Goal: Navigation & Orientation: Find specific page/section

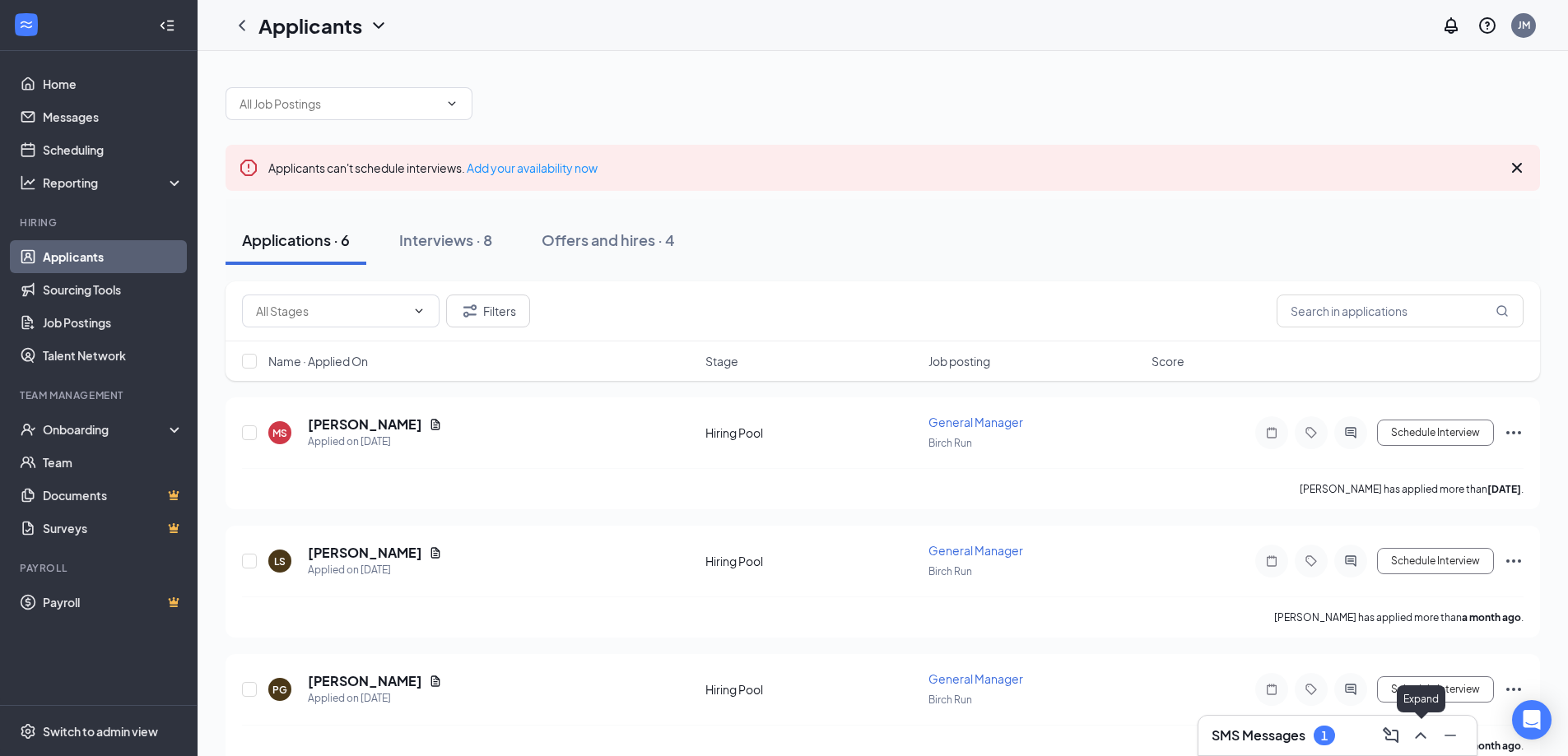
click at [1410, 735] on button at bounding box center [1420, 735] width 26 height 26
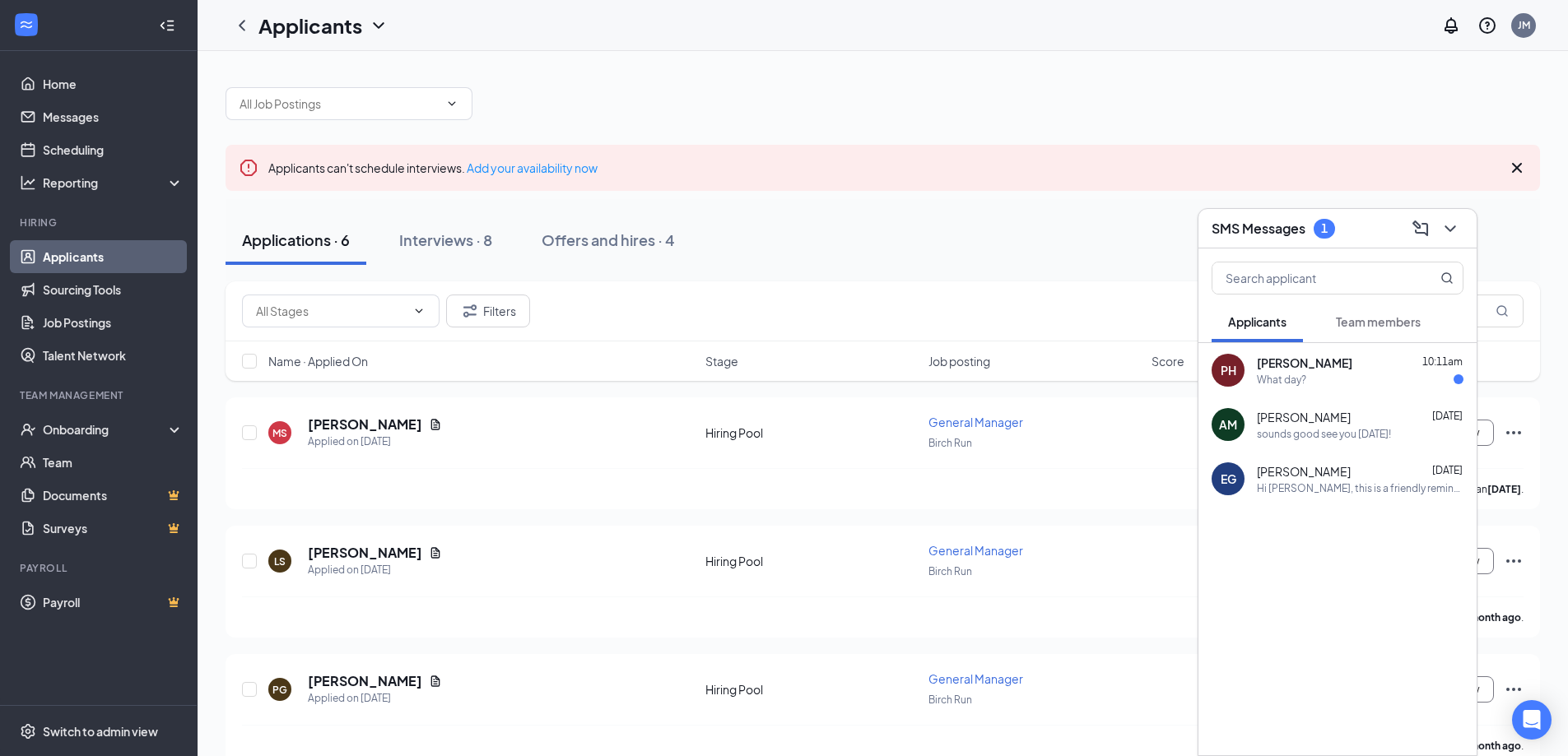
click at [1375, 478] on div "[PERSON_NAME] [DATE]" at bounding box center [1360, 471] width 207 height 17
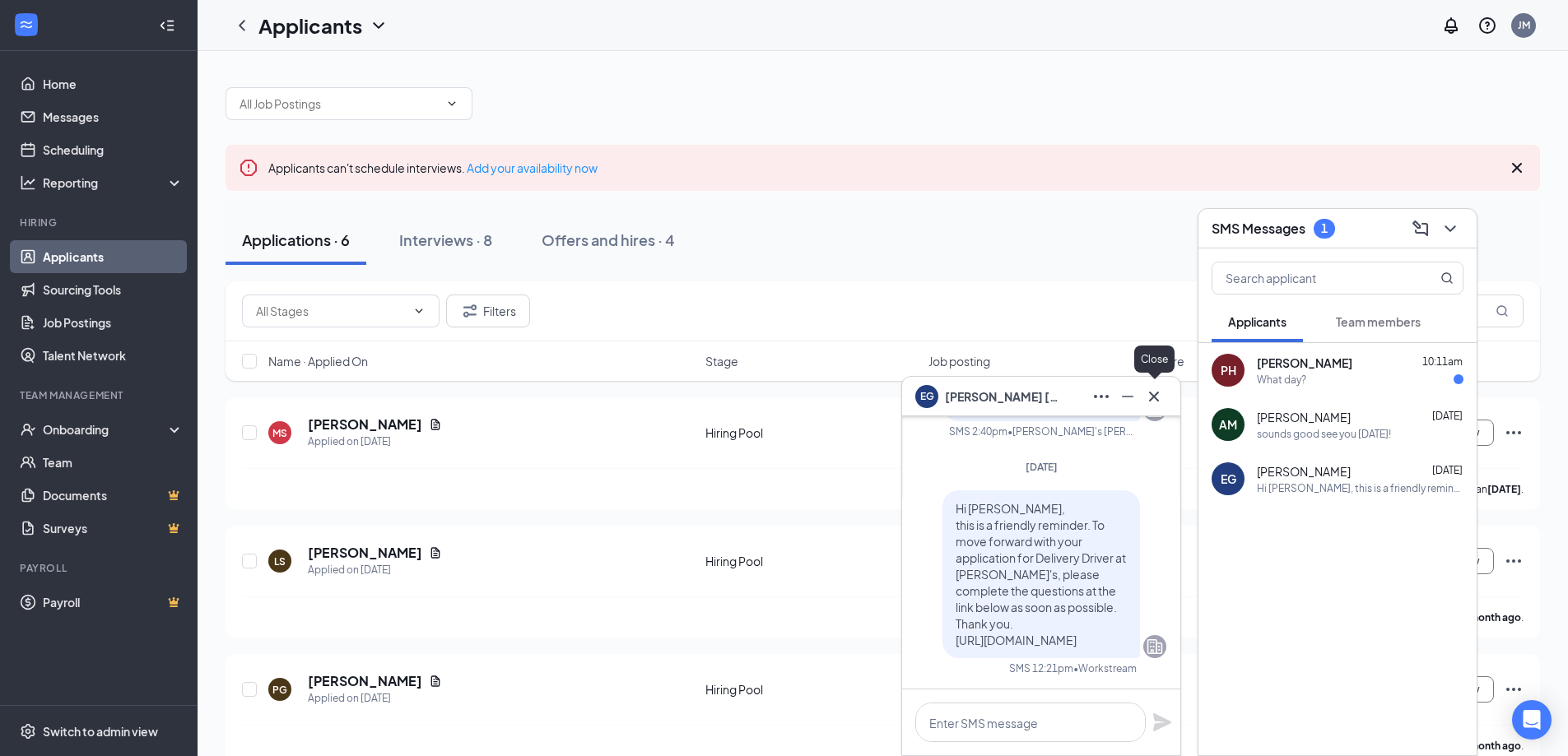
click at [1158, 394] on icon "Cross" at bounding box center [1153, 396] width 20 height 20
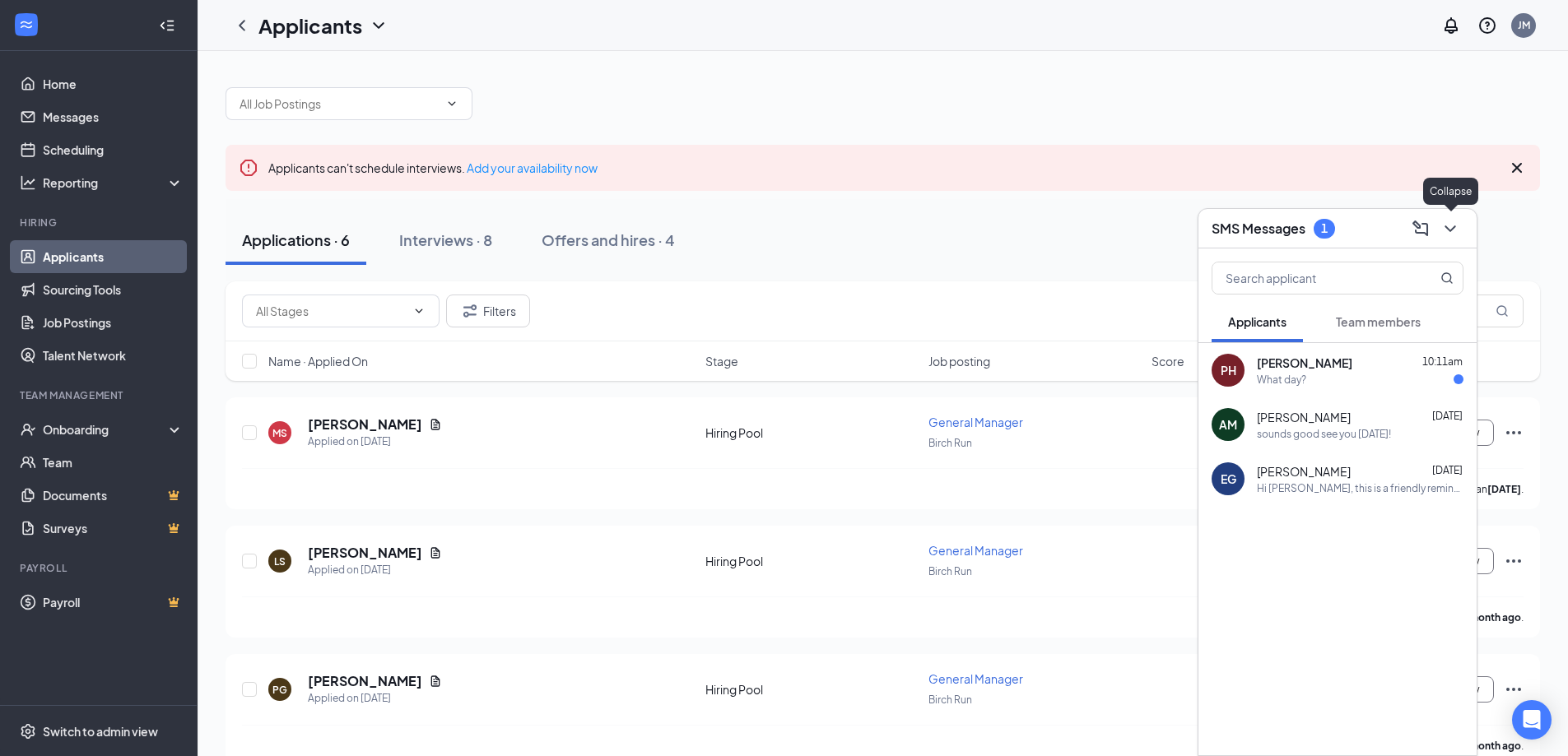
click at [1448, 224] on icon "ChevronDown" at bounding box center [1450, 228] width 20 height 20
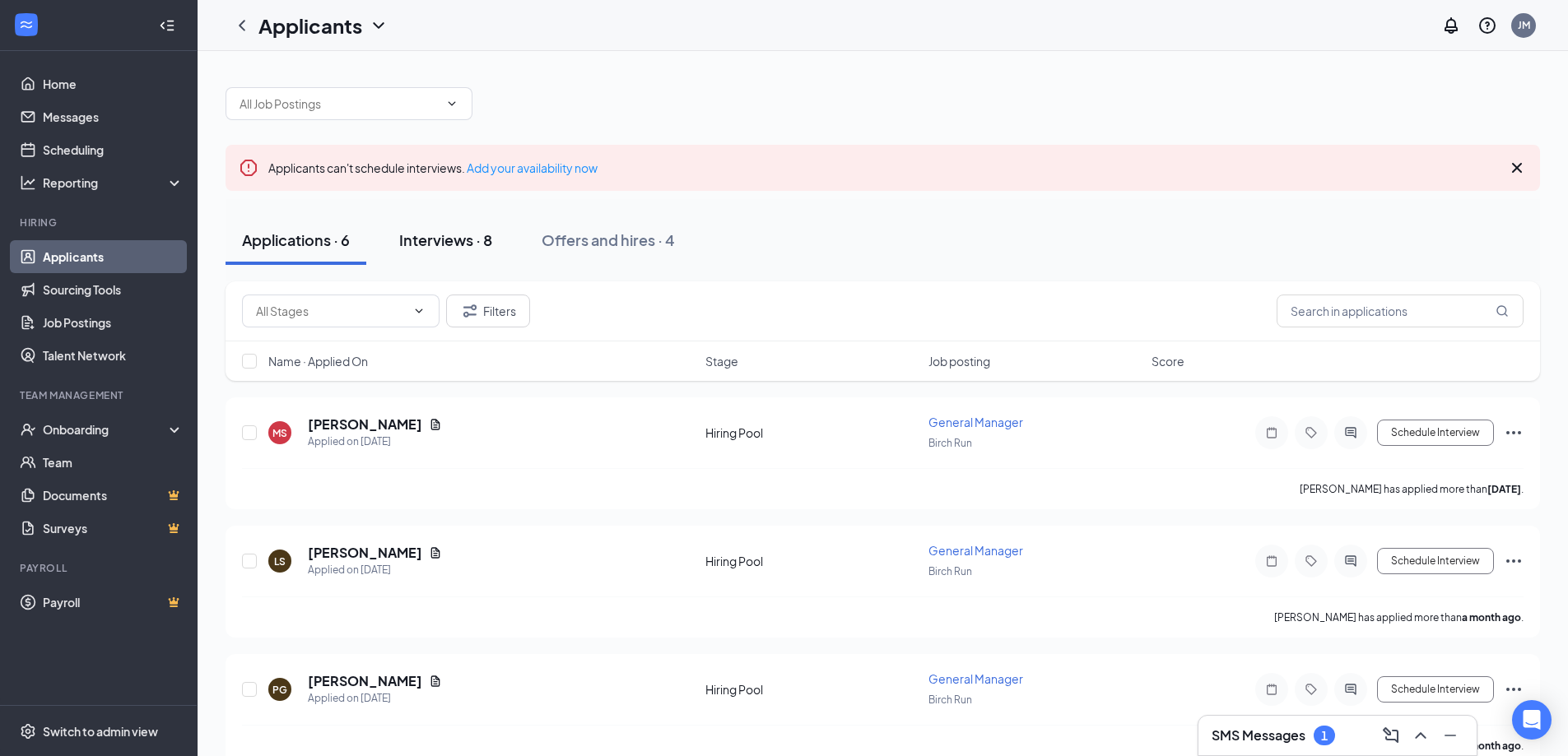
click at [451, 242] on div "Interviews · 8" at bounding box center [445, 239] width 93 height 20
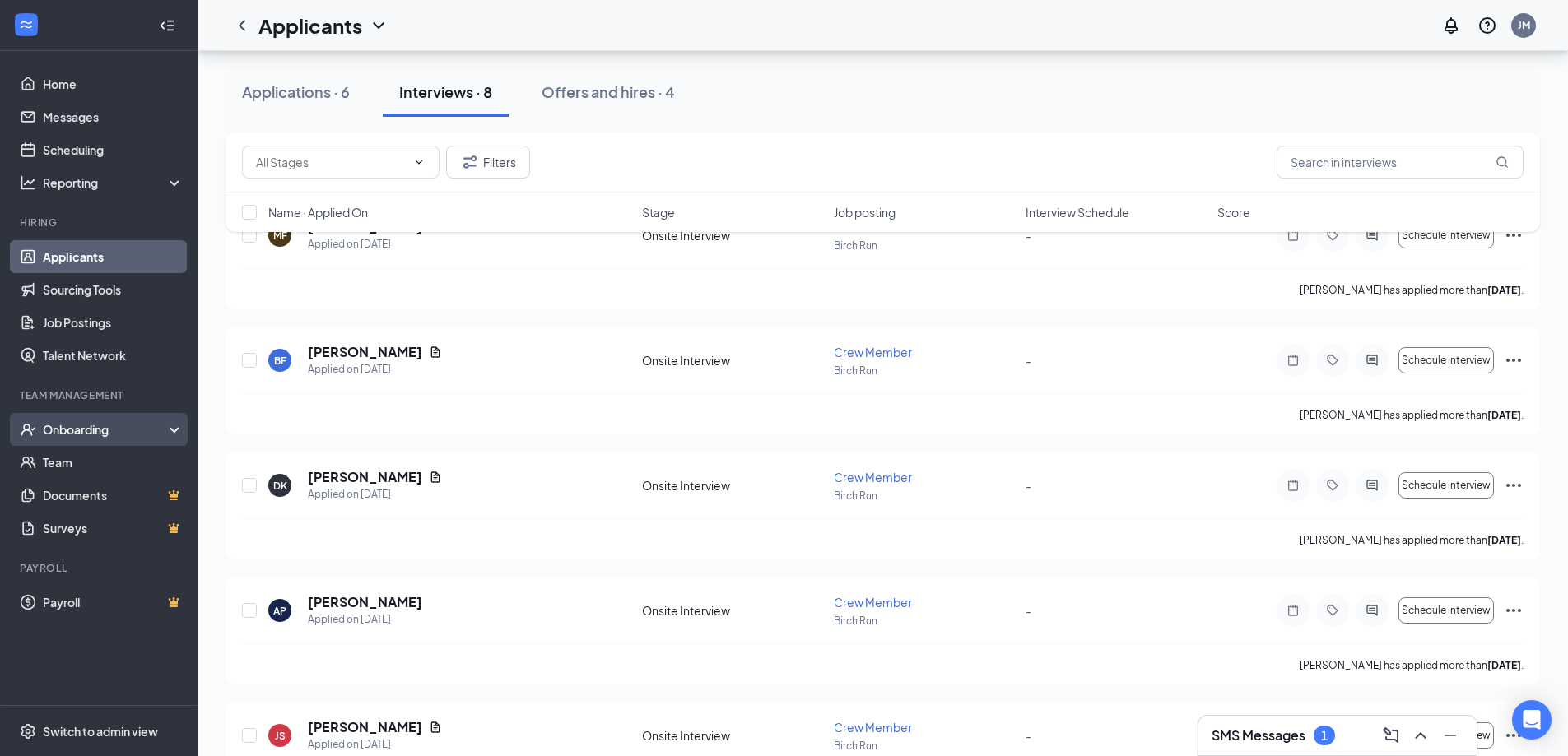
scroll to position [316, 0]
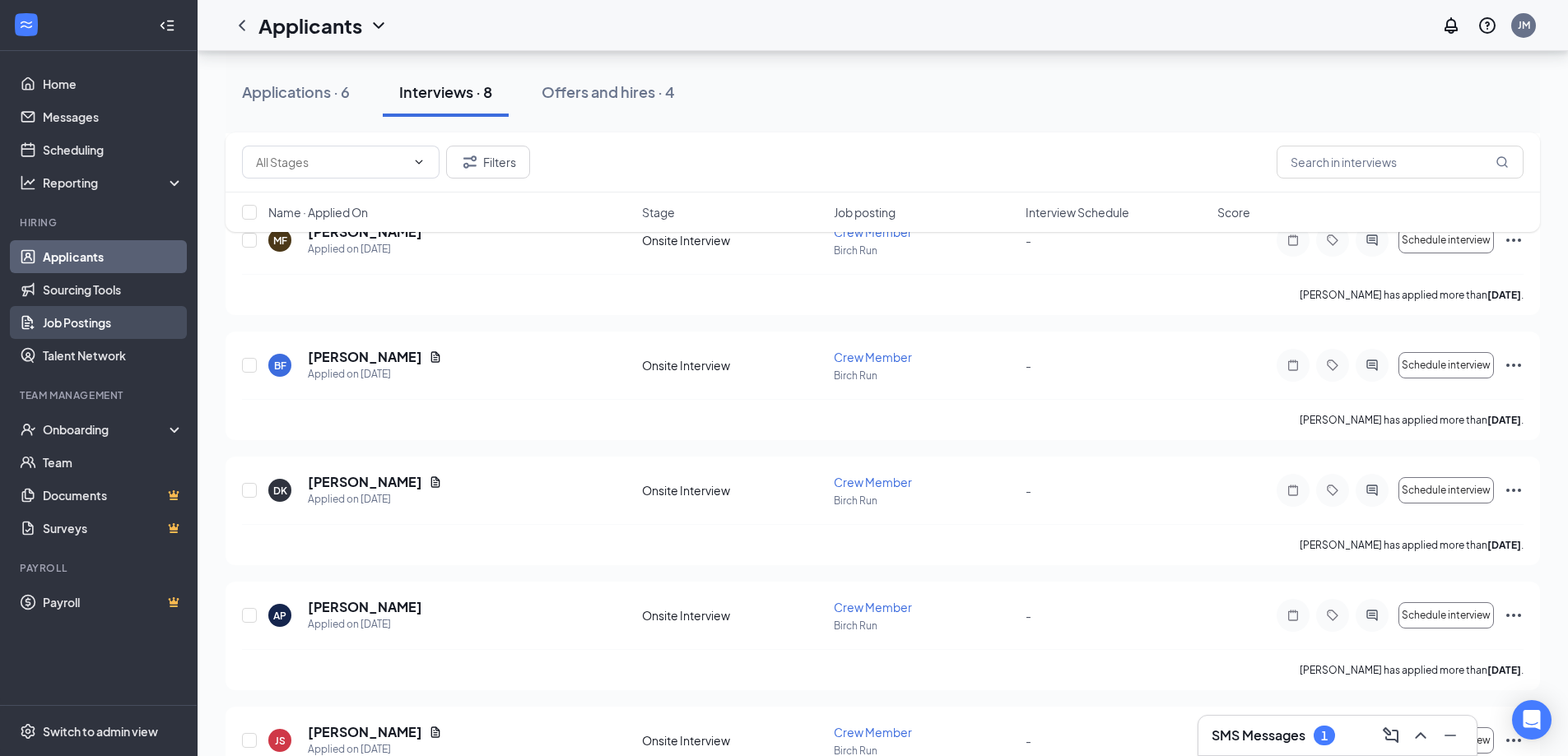
click at [98, 323] on link "Job Postings" at bounding box center [113, 323] width 141 height 33
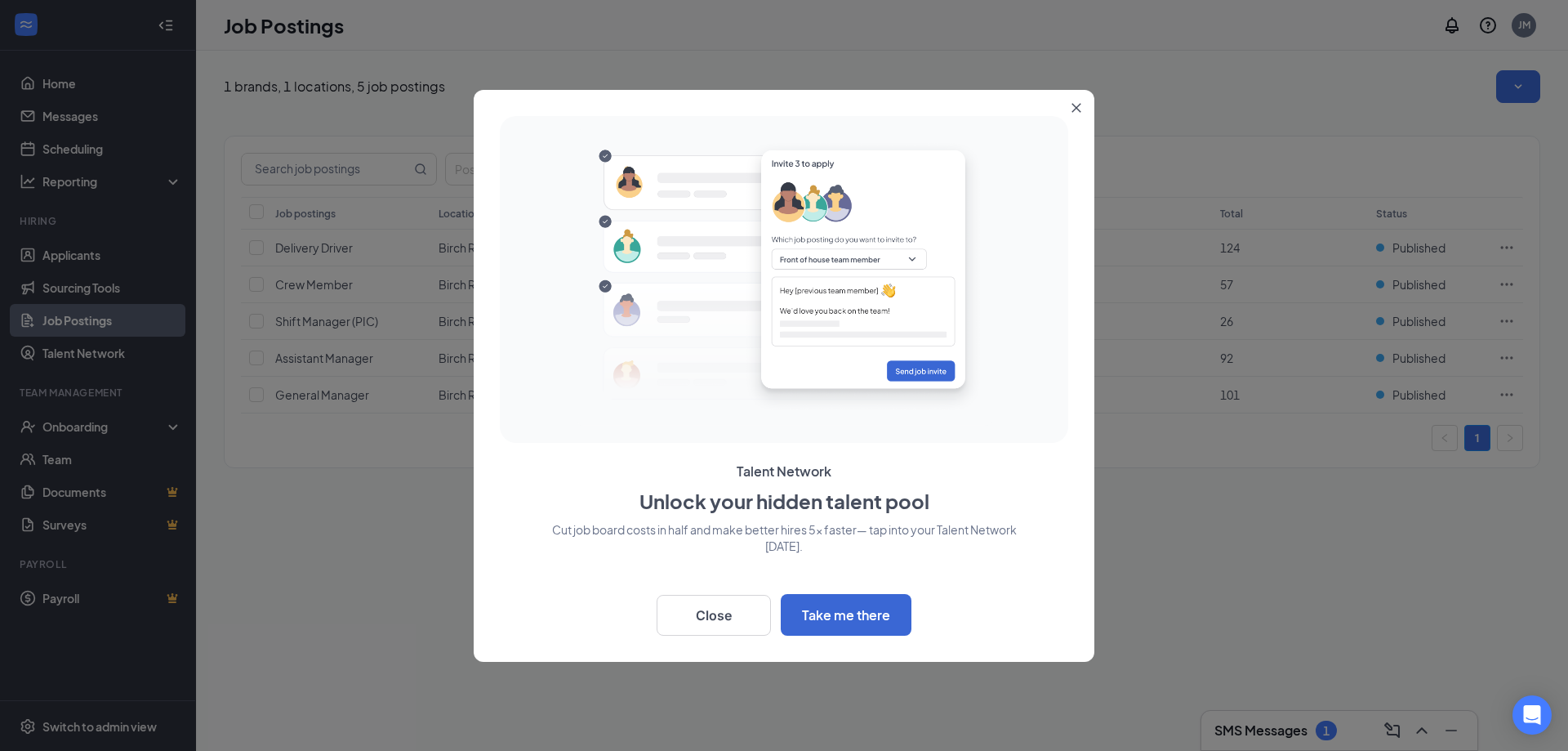
click at [1080, 107] on icon "Close" at bounding box center [1076, 108] width 10 height 10
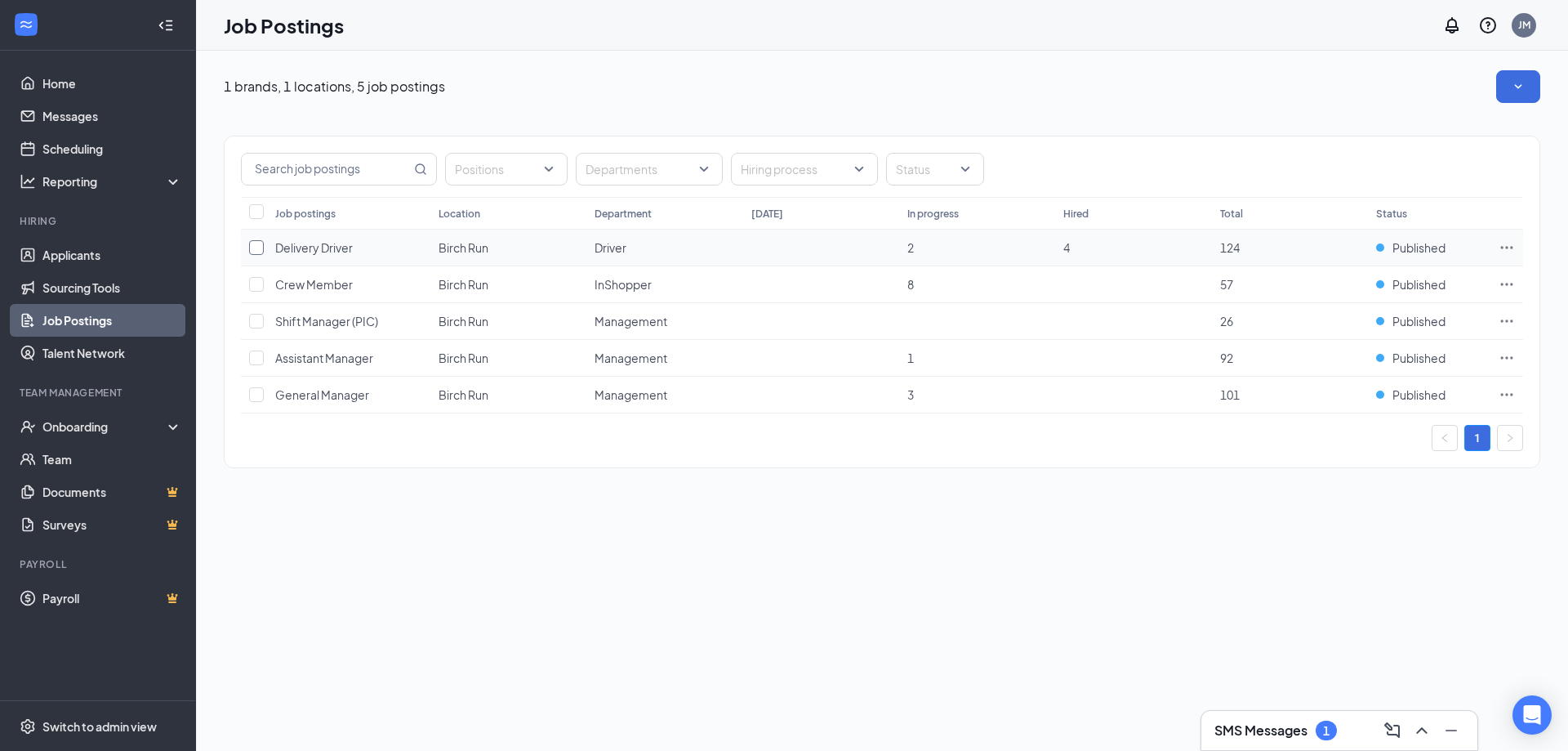
click at [258, 245] on input "checkbox" at bounding box center [256, 247] width 15 height 15
checkbox input "true"
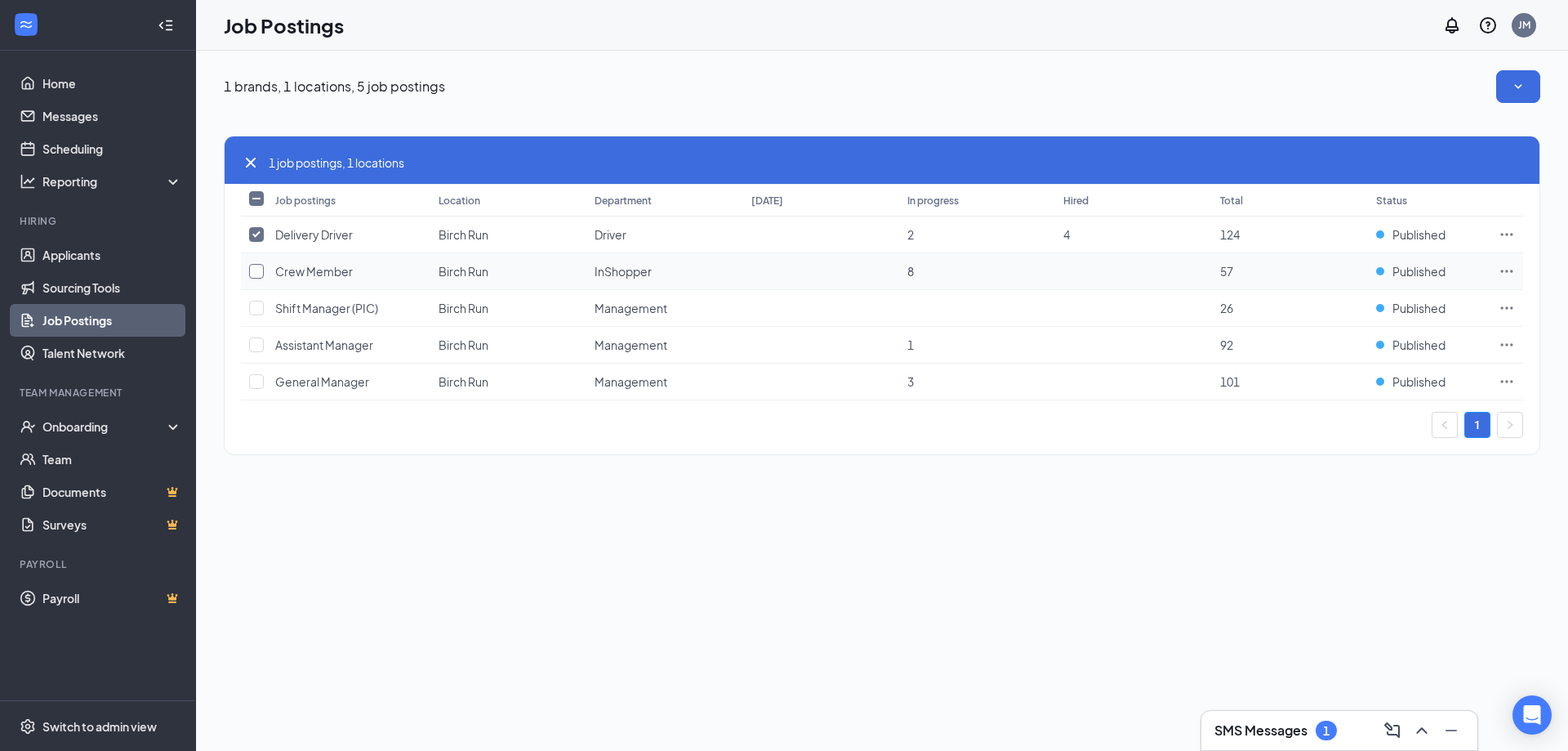
click at [251, 272] on input "checkbox" at bounding box center [256, 270] width 15 height 15
checkbox input "true"
click at [258, 236] on input "checkbox" at bounding box center [256, 234] width 15 height 15
checkbox input "false"
click at [258, 266] on input "checkbox" at bounding box center [256, 270] width 15 height 15
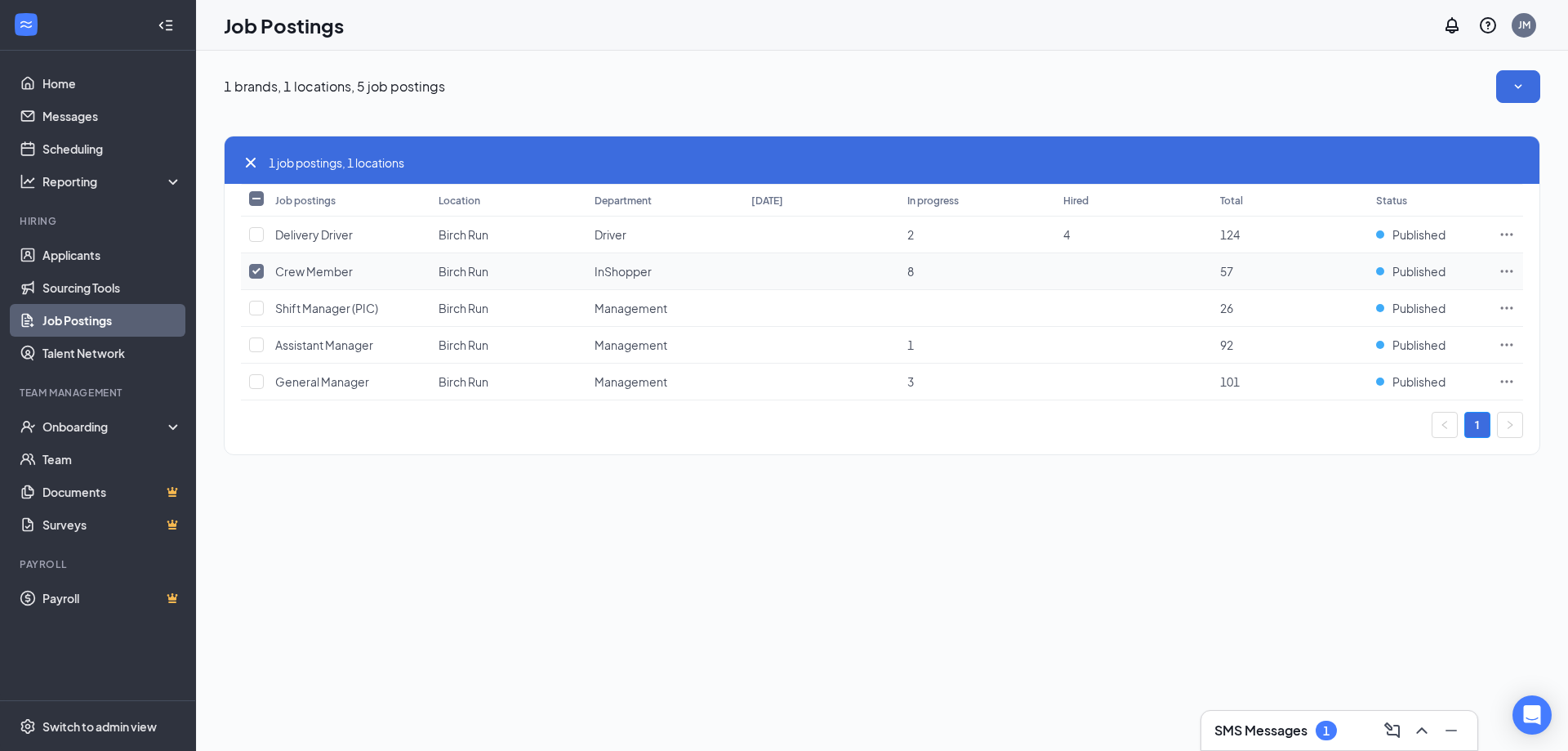
checkbox input "false"
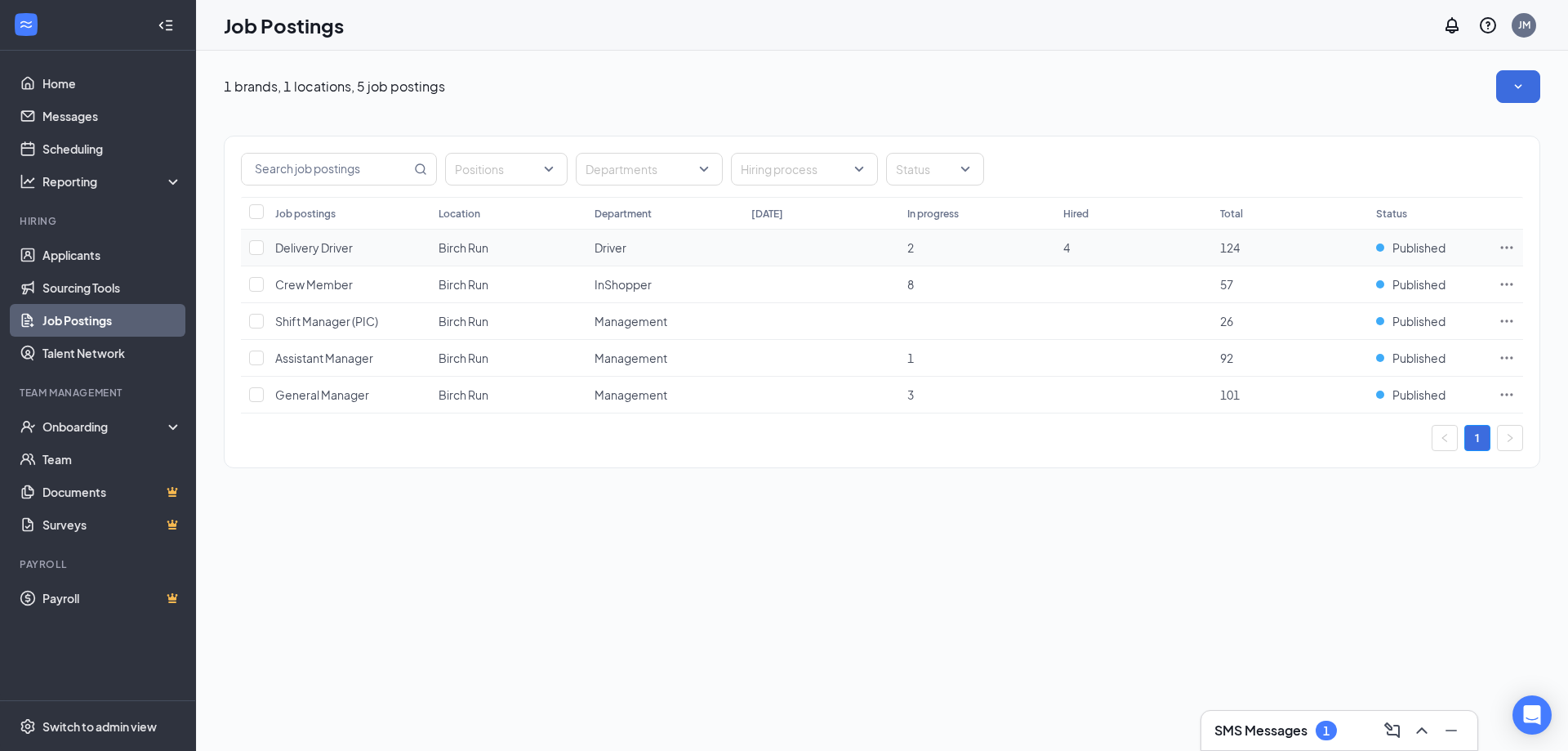
click at [1508, 251] on icon "Ellipses" at bounding box center [1506, 247] width 16 height 16
click at [1341, 546] on div "1 brands, 1 locations, 5 job postings Positions Departments Hiring process Stat…" at bounding box center [881, 400] width 1372 height 701
click at [63, 76] on link "Home" at bounding box center [112, 83] width 139 height 33
